Goal: Task Accomplishment & Management: Use online tool/utility

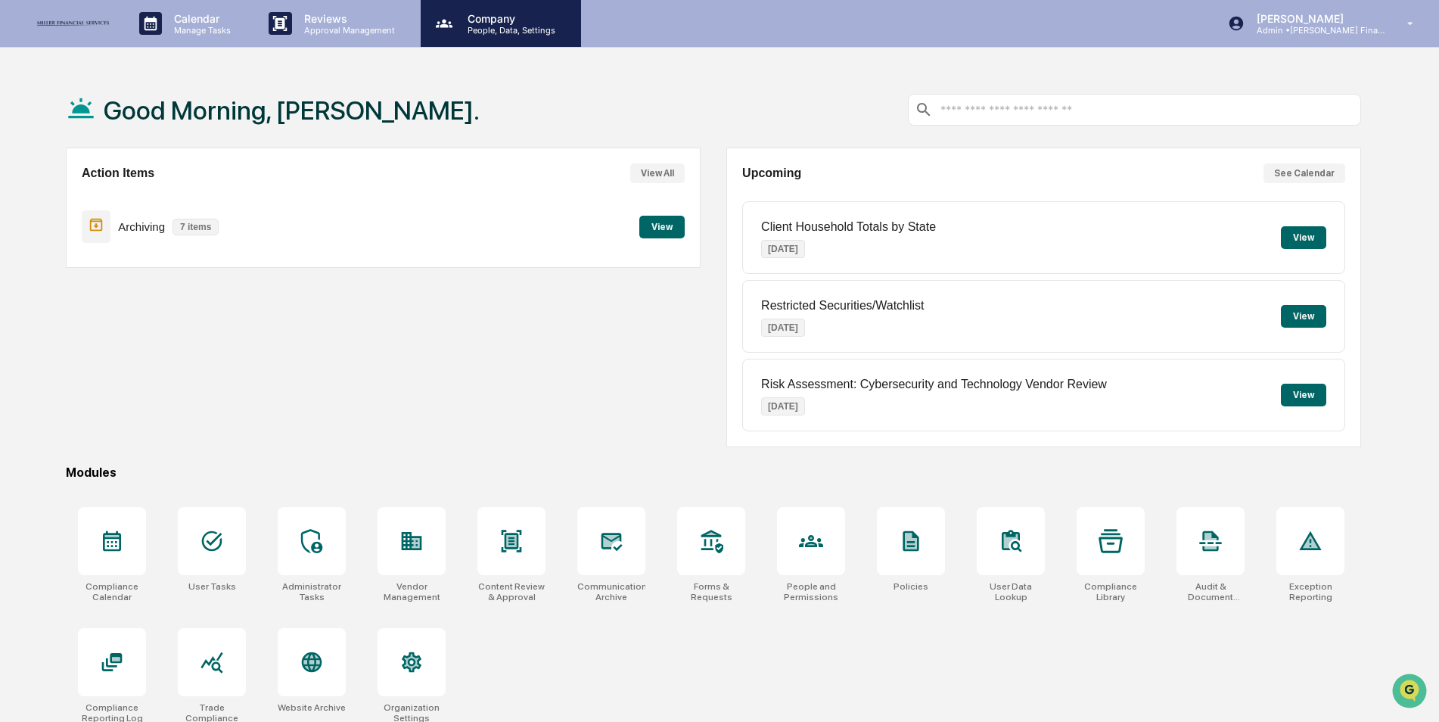
click at [476, 26] on p "People, Data, Settings" at bounding box center [508, 30] width 107 height 11
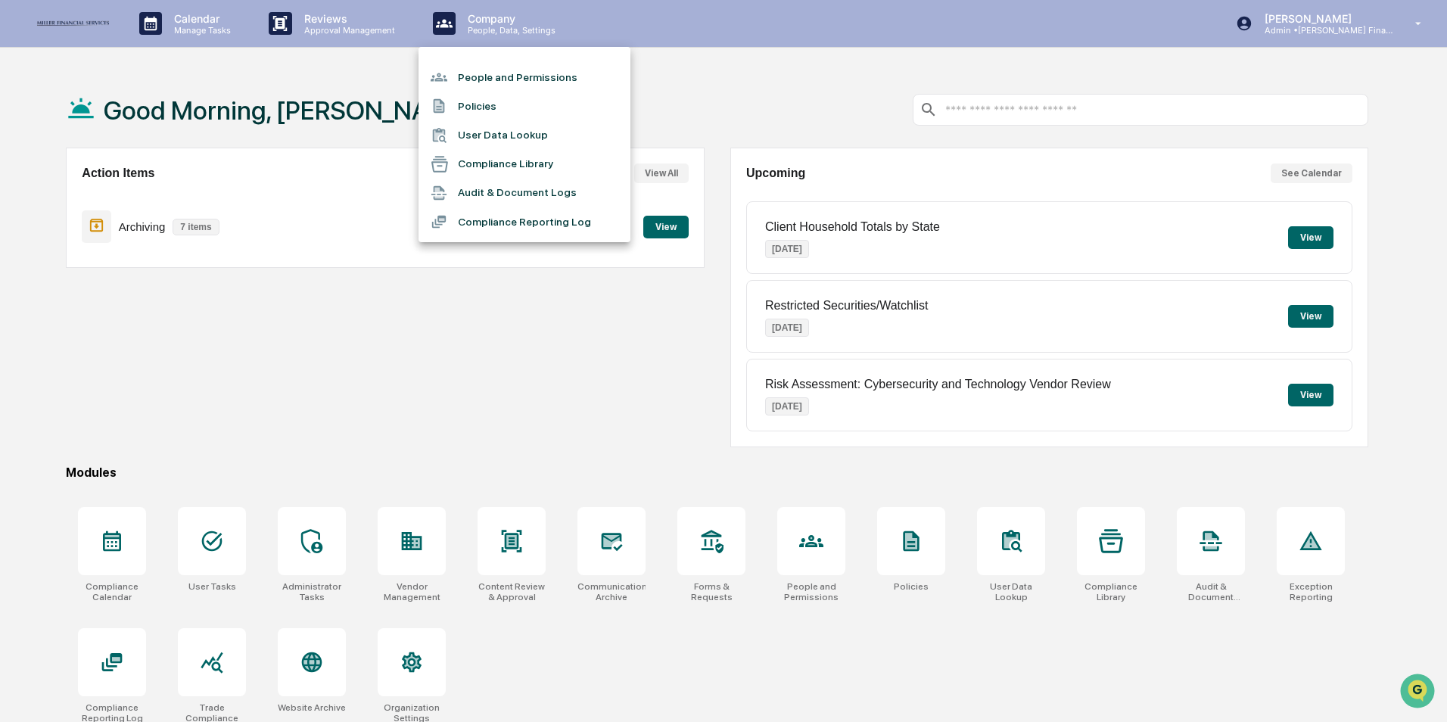
click at [281, 384] on div at bounding box center [723, 361] width 1447 height 722
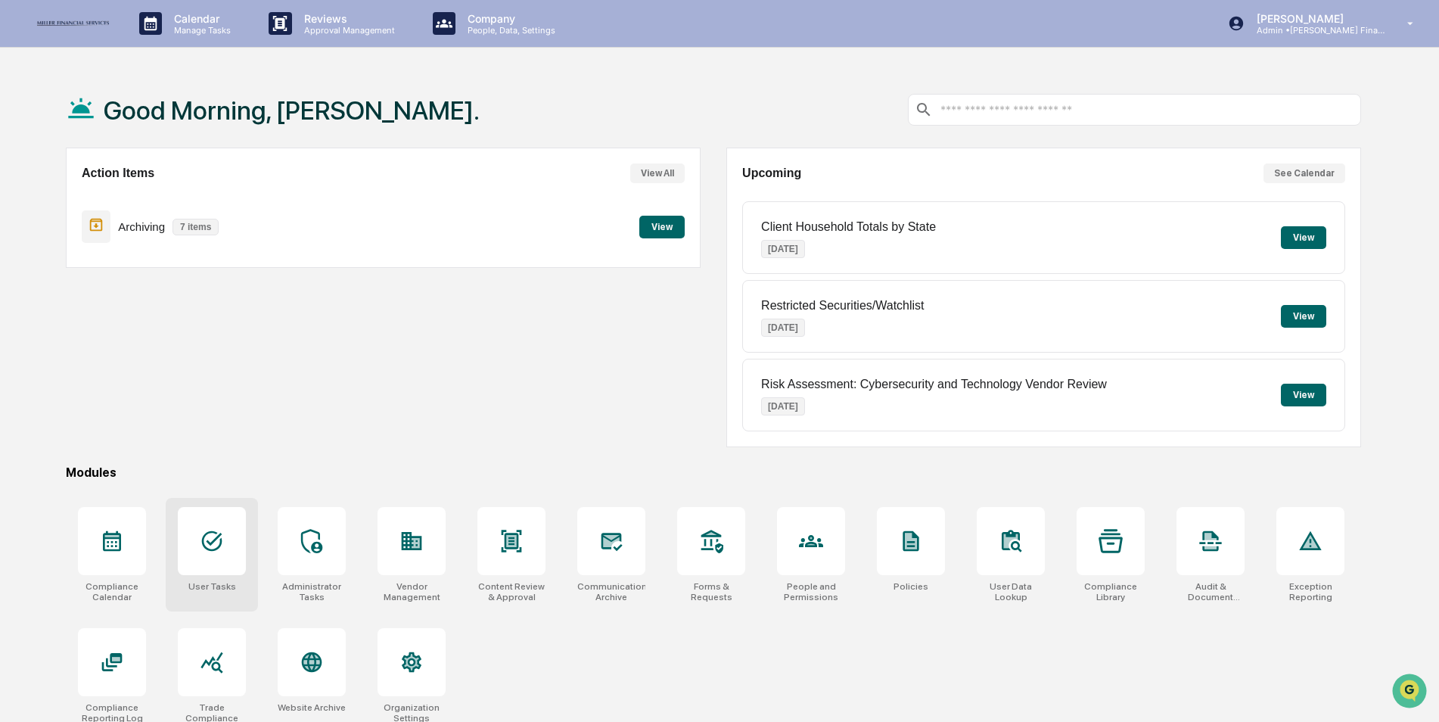
click at [209, 552] on icon at bounding box center [212, 541] width 24 height 24
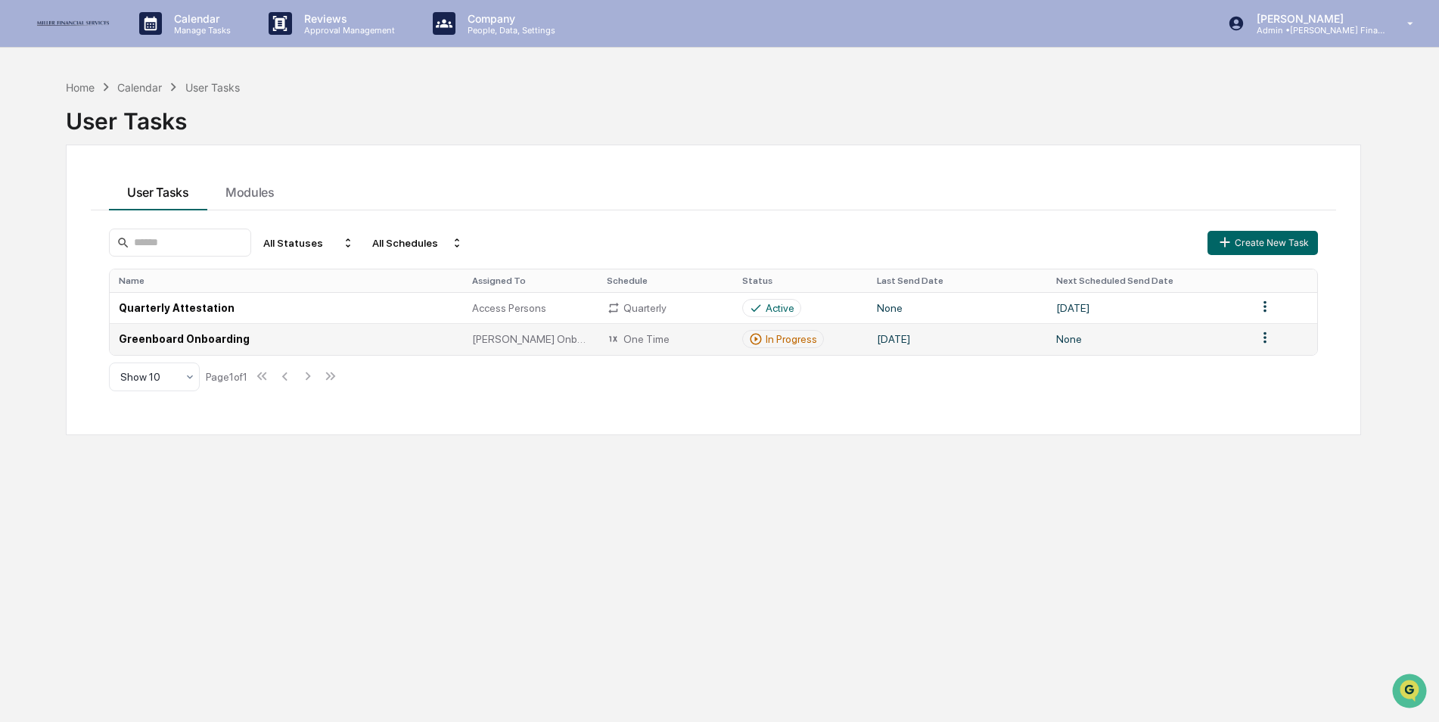
click at [184, 337] on td "Greenboard Onboarding" at bounding box center [286, 338] width 353 height 31
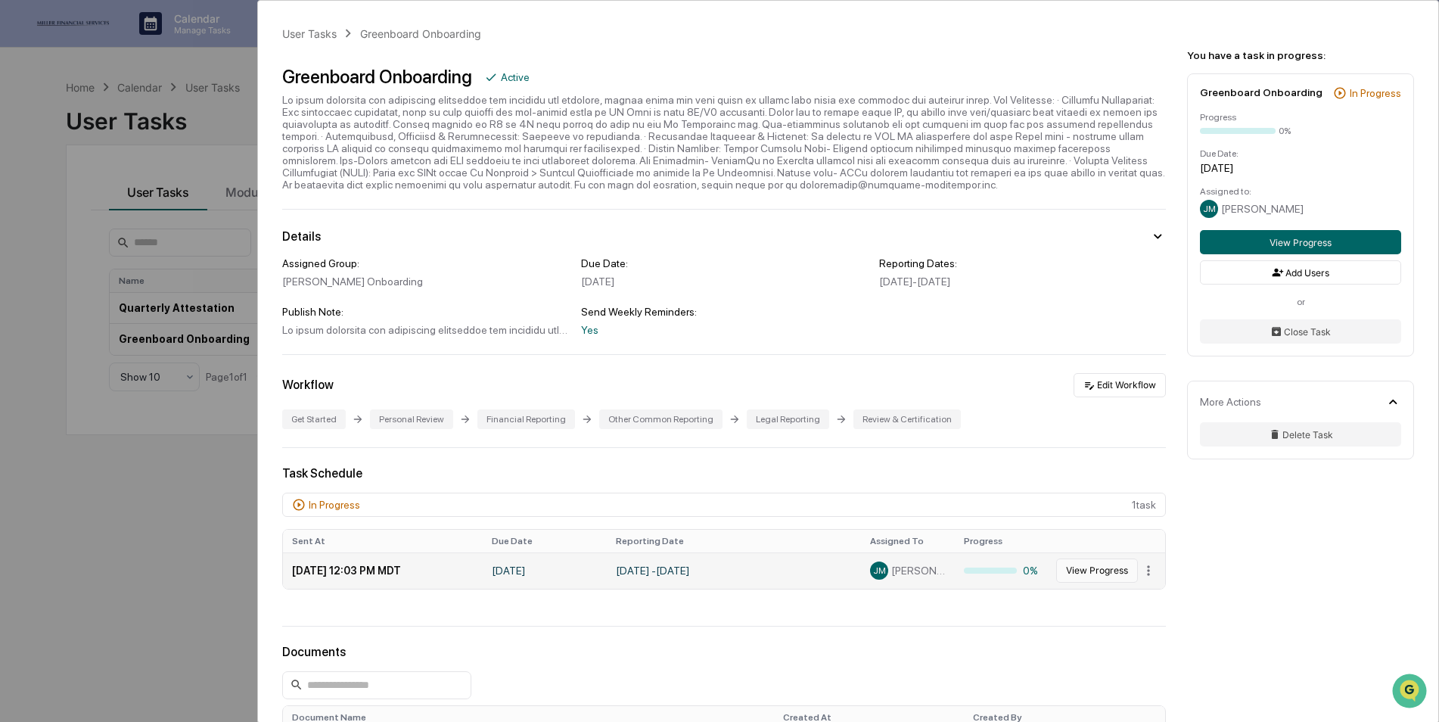
click at [1085, 577] on button "View Progress" at bounding box center [1097, 570] width 82 height 24
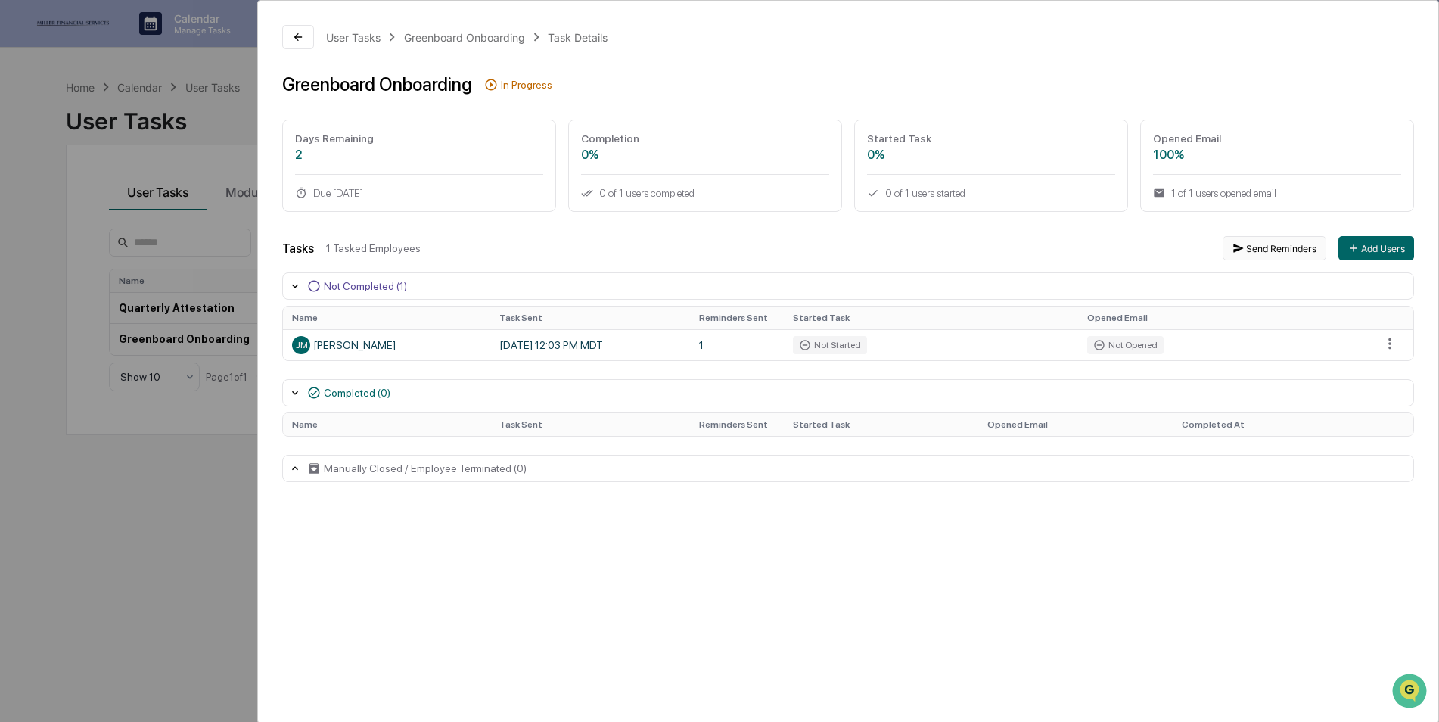
click at [1287, 244] on button "Send Reminders" at bounding box center [1275, 248] width 104 height 24
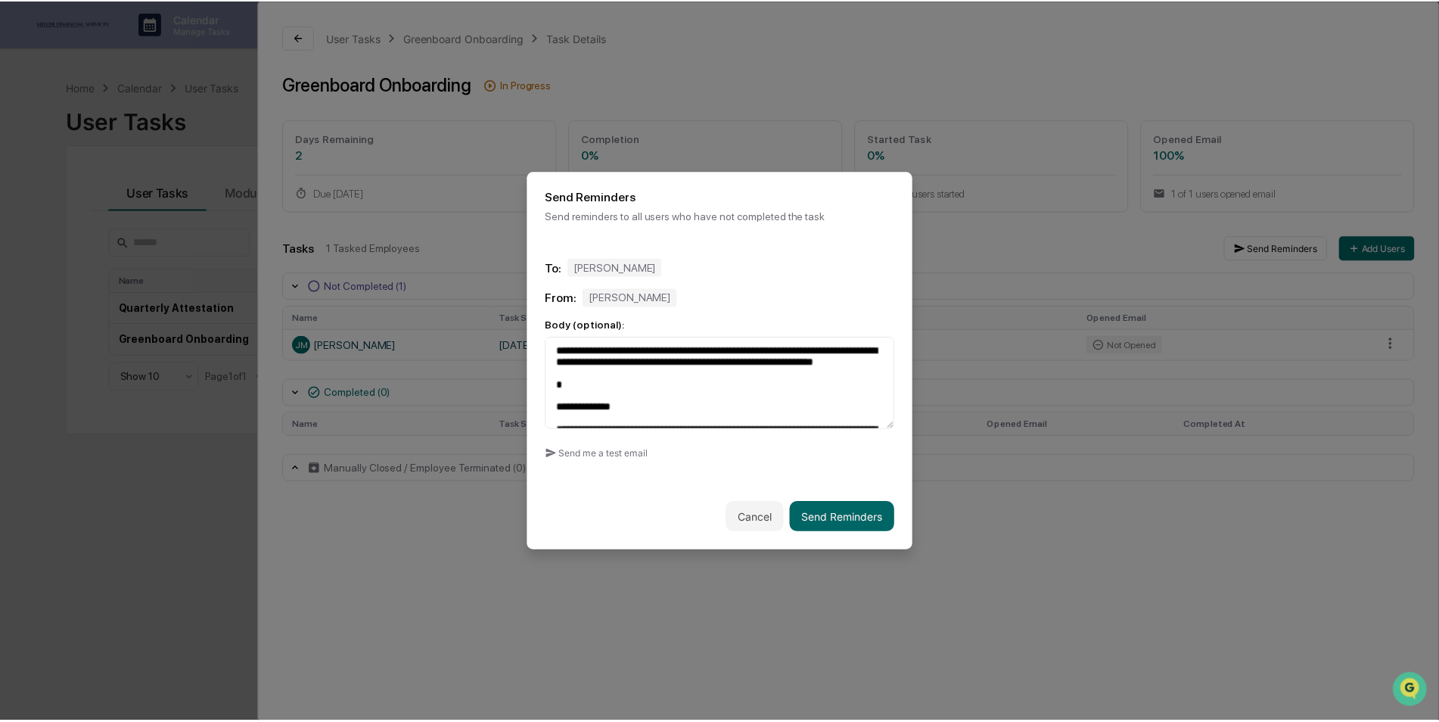
scroll to position [317, 0]
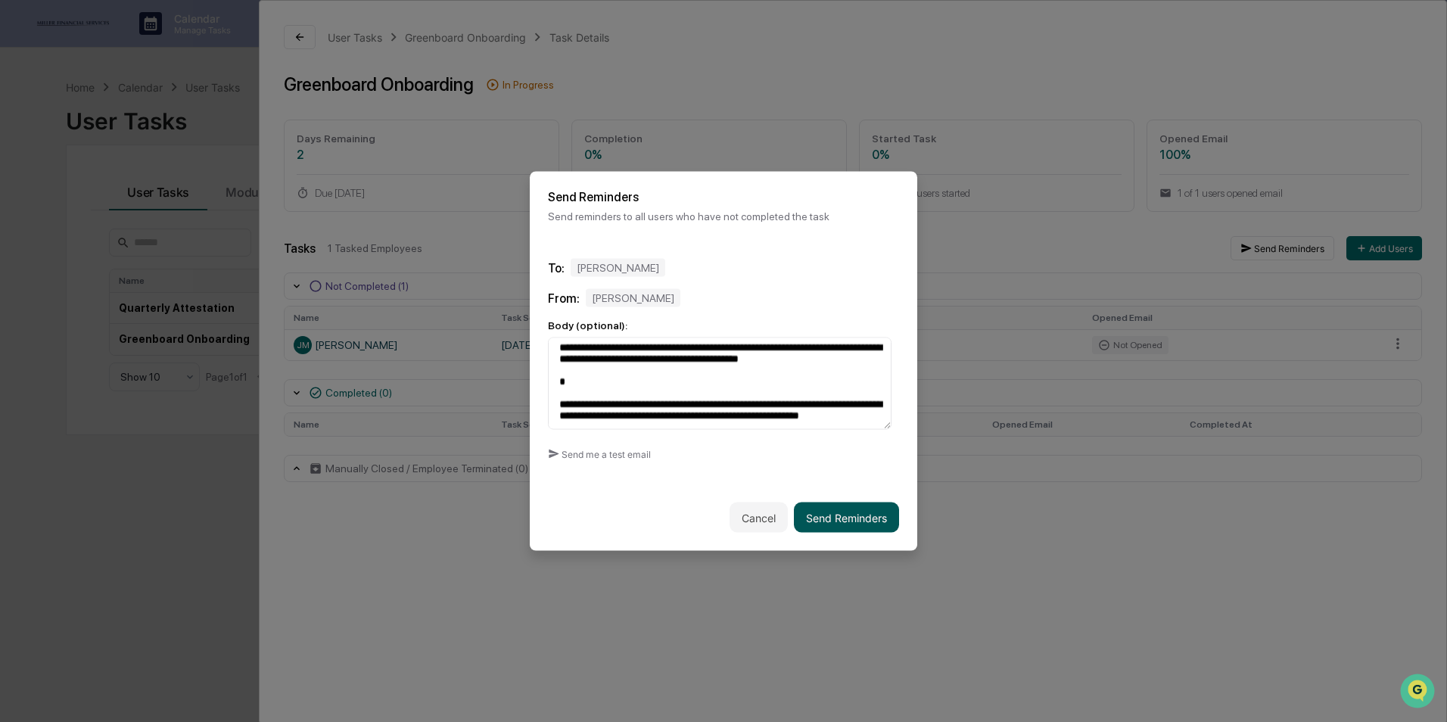
type textarea "**********"
click at [822, 519] on button "Send Reminders" at bounding box center [846, 517] width 105 height 30
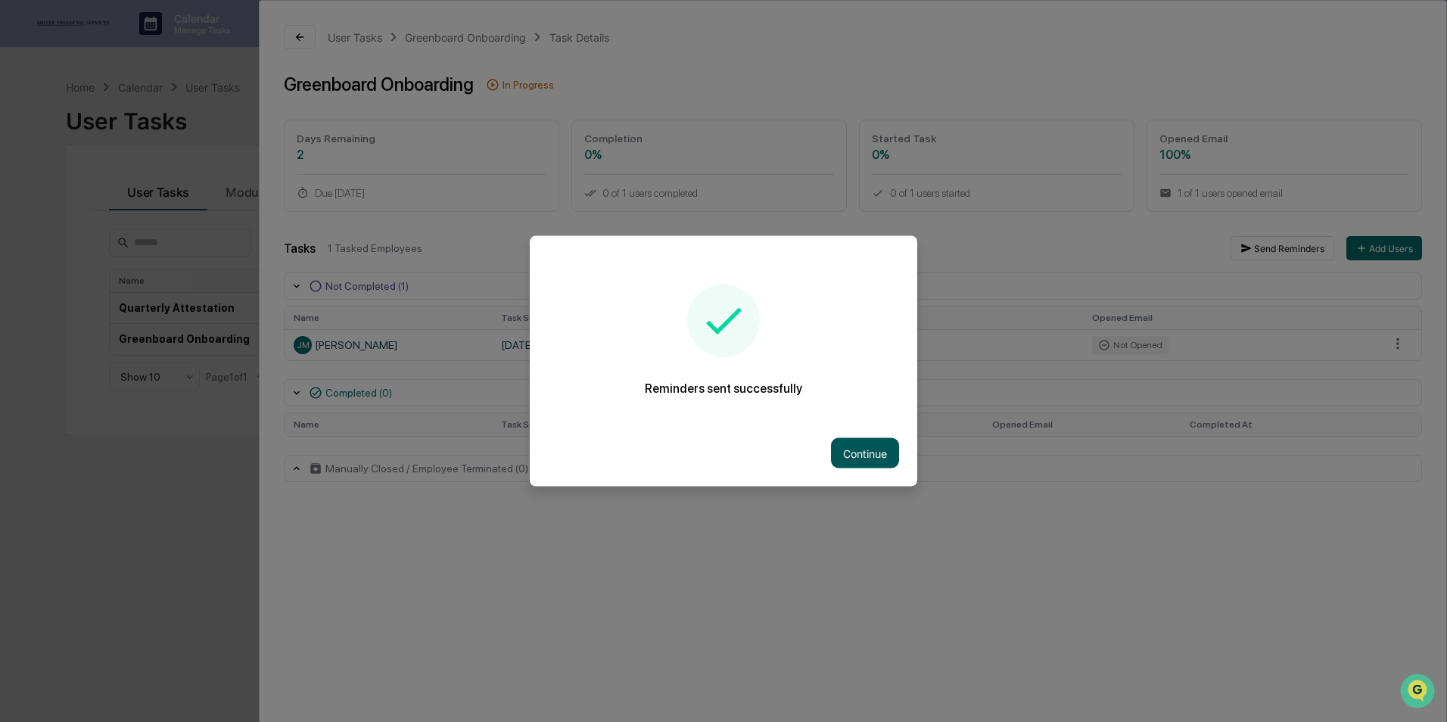
click at [853, 450] on button "Continue" at bounding box center [865, 453] width 68 height 30
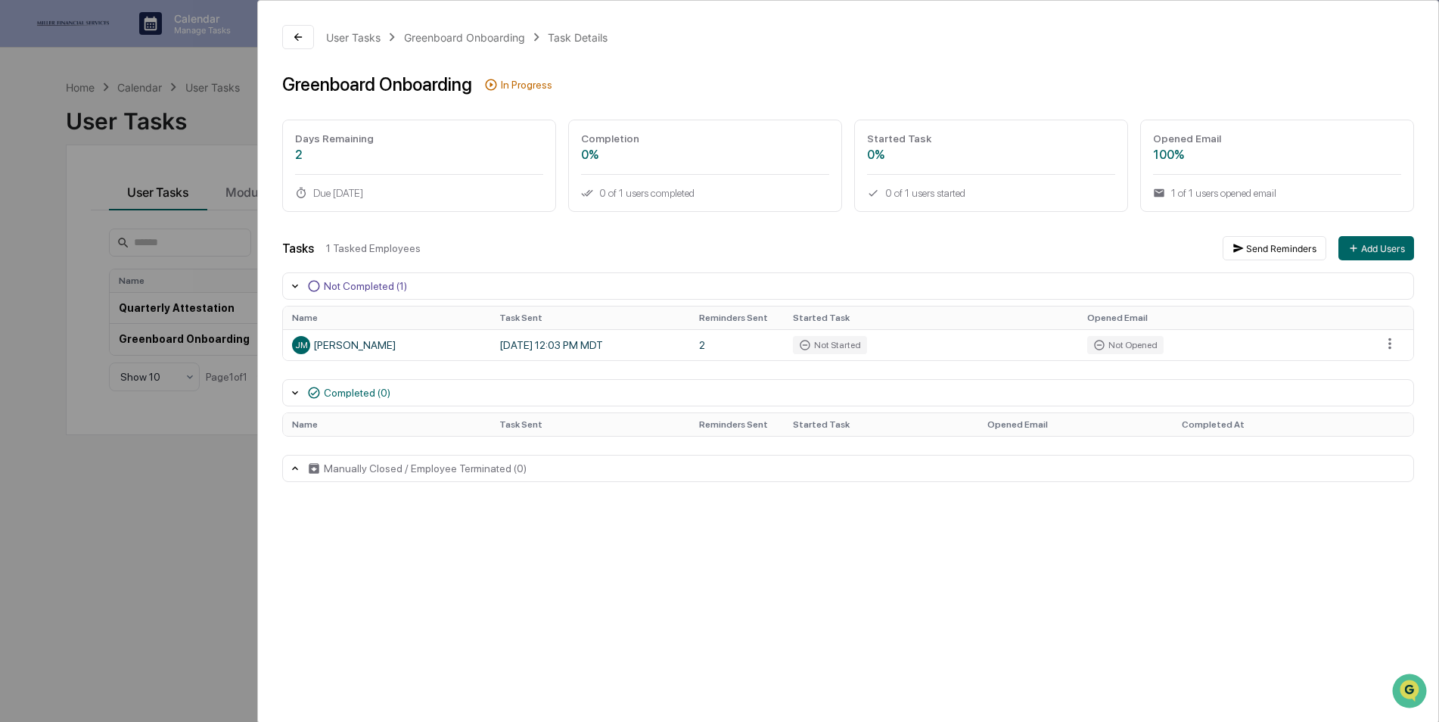
click at [101, 477] on div "User Tasks Greenboard Onboarding Task Details Greenboard Onboarding In Progress…" at bounding box center [719, 361] width 1439 height 722
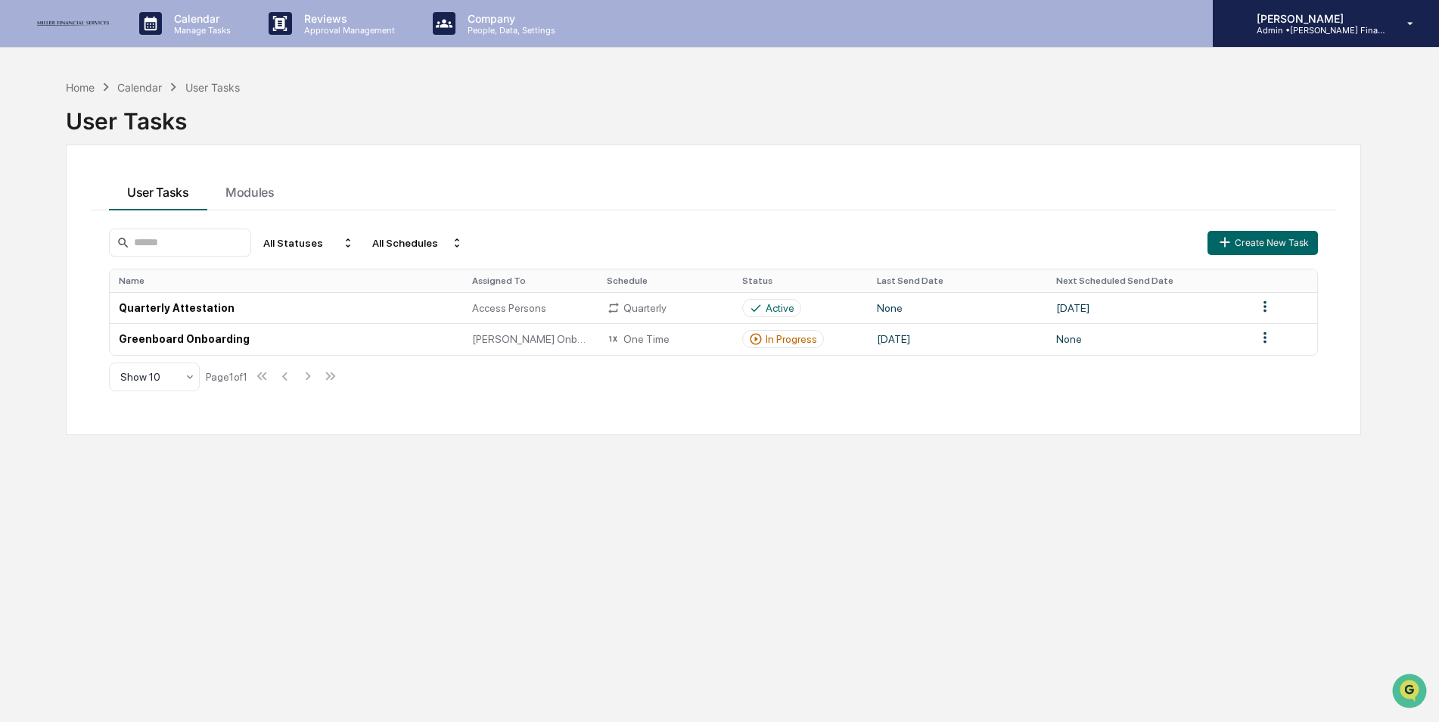
click at [1298, 23] on p "[PERSON_NAME]" at bounding box center [1315, 18] width 141 height 13
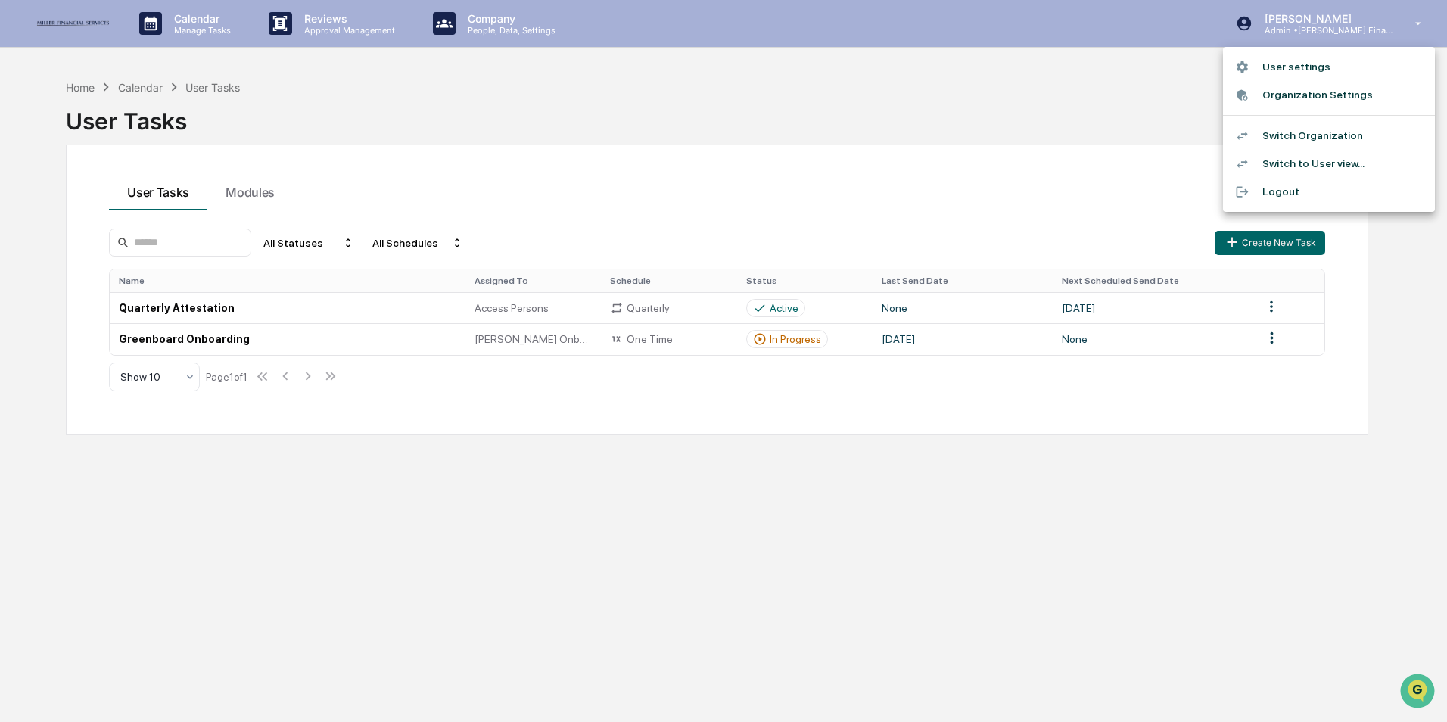
click at [1307, 132] on li "Switch Organization" at bounding box center [1329, 136] width 212 height 28
